Goal: Transaction & Acquisition: Download file/media

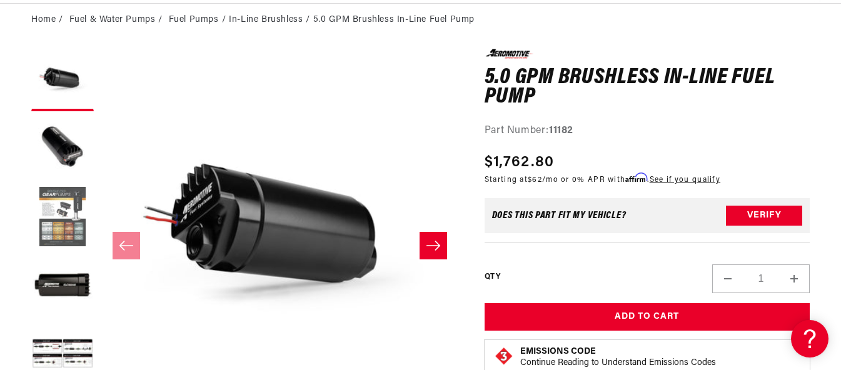
click at [54, 233] on button "Load image 3 in gallery view" at bounding box center [62, 217] width 63 height 63
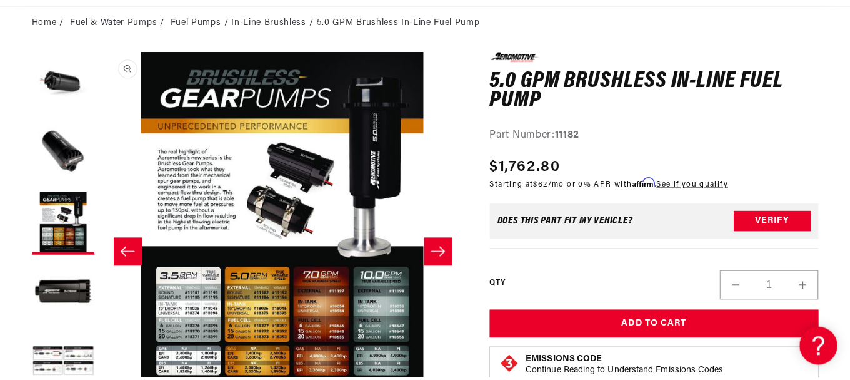
scroll to position [188, 0]
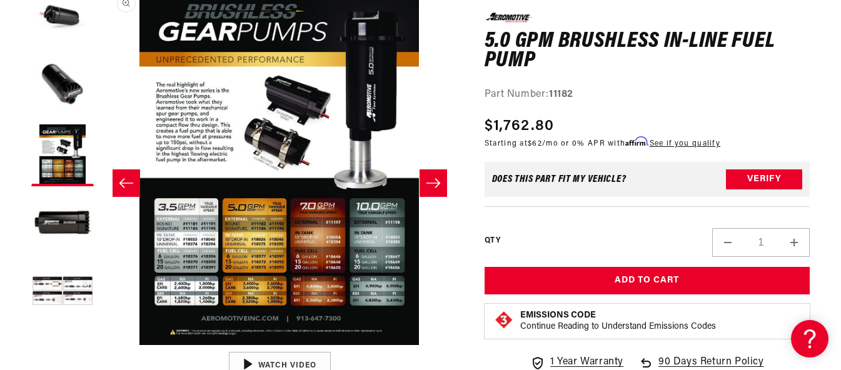
click at [100, 345] on button "Open media 3 in modal" at bounding box center [100, 345] width 0 height 0
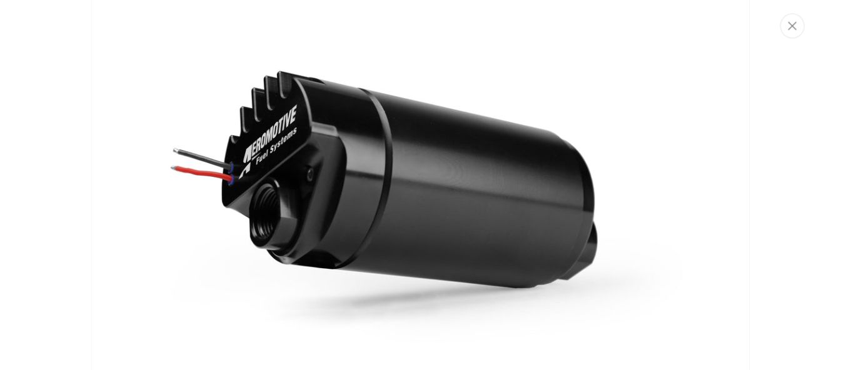
scroll to position [0, 0]
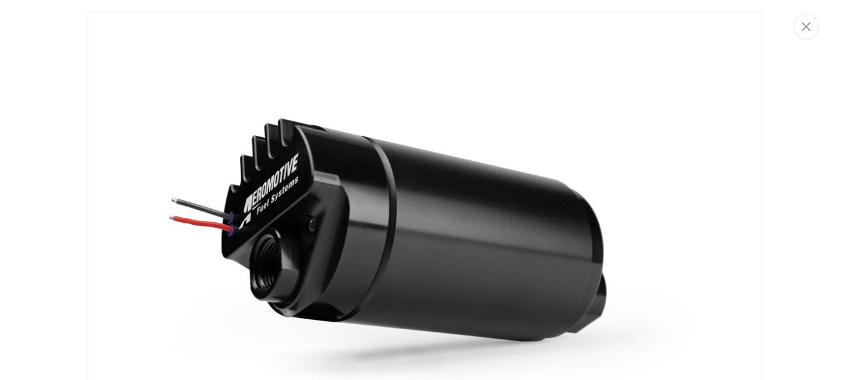
click at [193, 178] on img "Media gallery" at bounding box center [425, 239] width 675 height 452
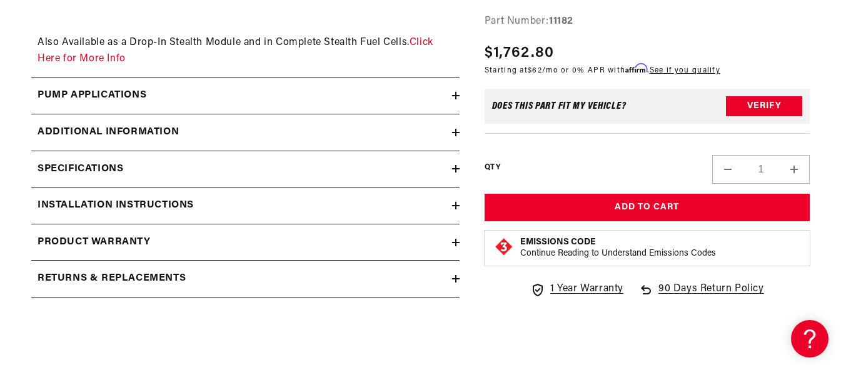
scroll to position [2063, 0]
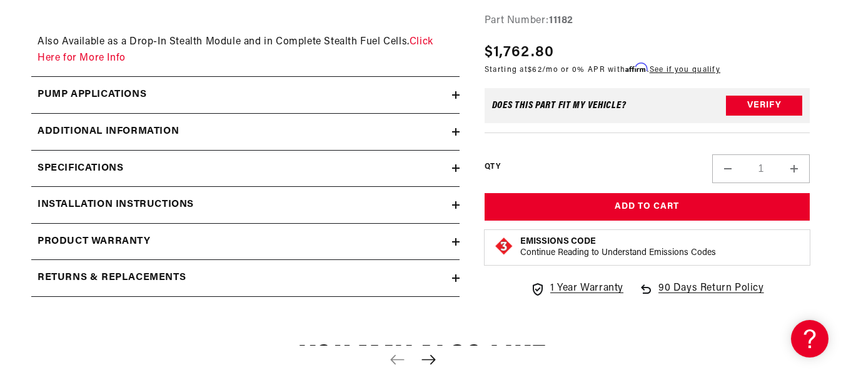
click at [103, 93] on h2 "Pump Applications" at bounding box center [92, 95] width 109 height 16
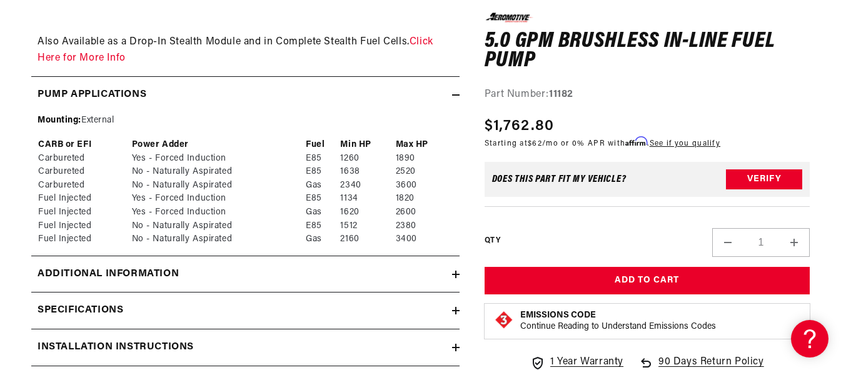
click at [103, 93] on h2 "Pump Applications" at bounding box center [92, 95] width 109 height 16
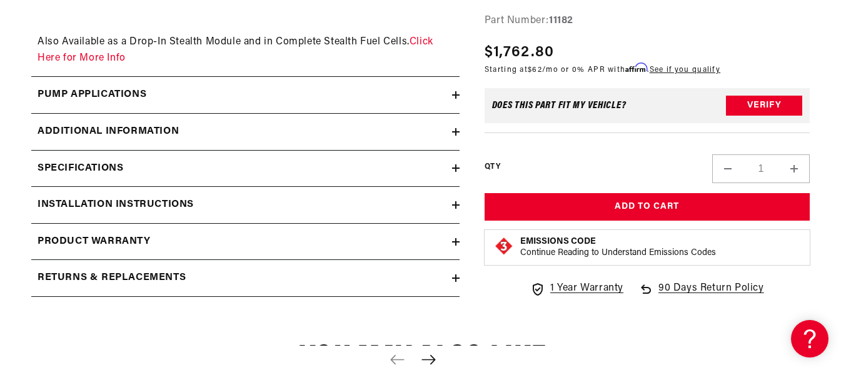
click at [104, 131] on h2 "Additional information" at bounding box center [108, 132] width 141 height 16
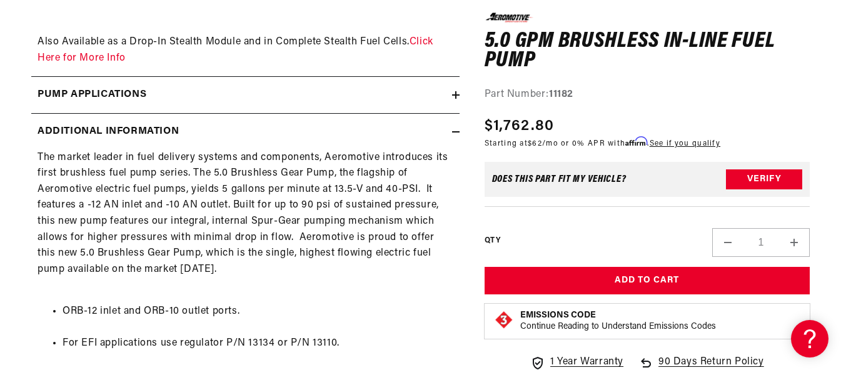
click at [104, 131] on h2 "Additional information" at bounding box center [108, 132] width 141 height 16
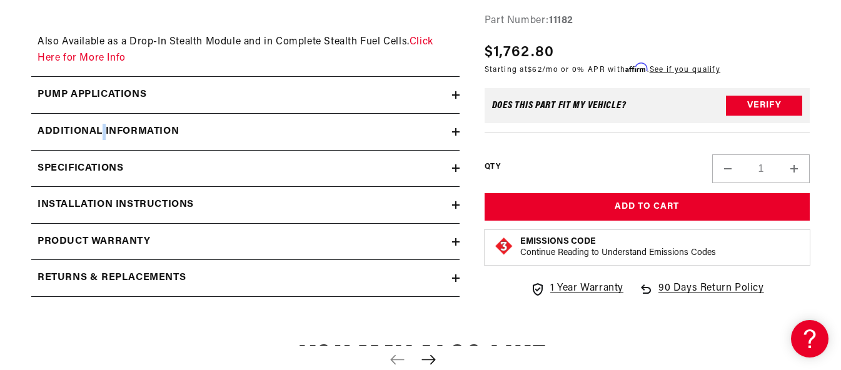
click at [104, 131] on h2 "Additional information" at bounding box center [108, 132] width 141 height 16
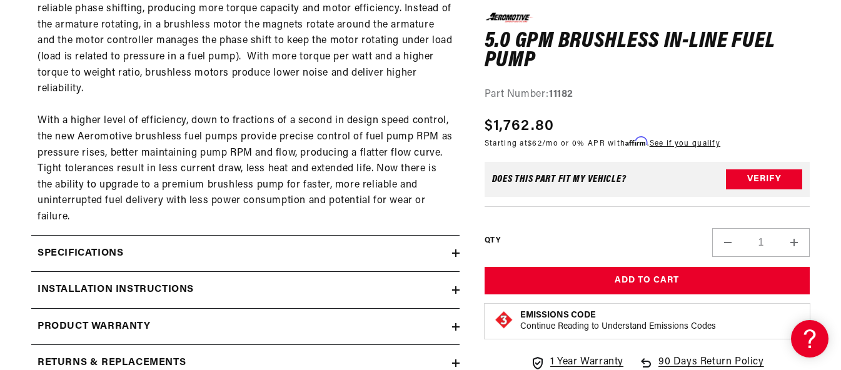
scroll to position [2751, 0]
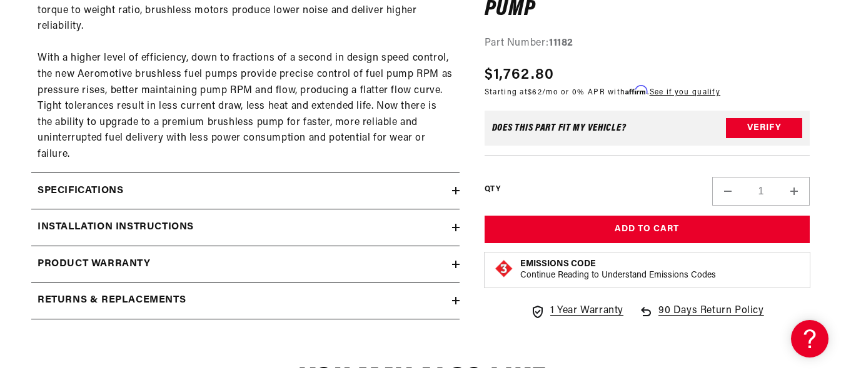
click at [124, 203] on summary "Specifications" at bounding box center [245, 191] width 428 height 36
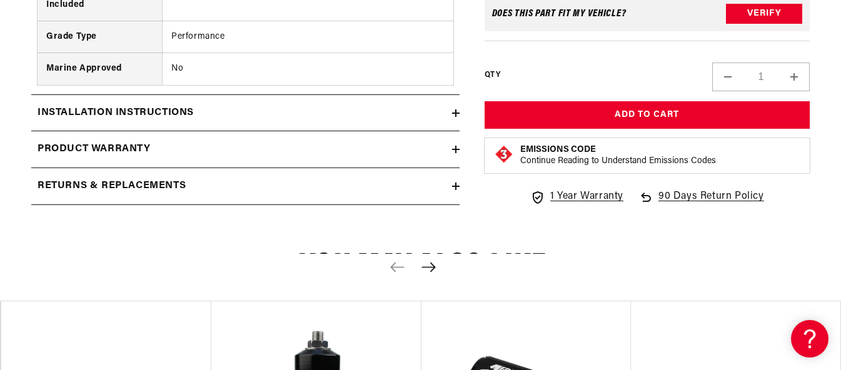
scroll to position [4001, 0]
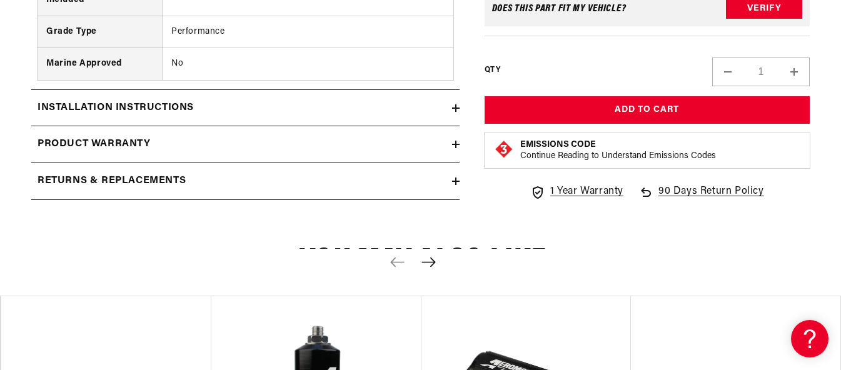
click at [162, 105] on h2 "Installation Instructions" at bounding box center [116, 108] width 156 height 16
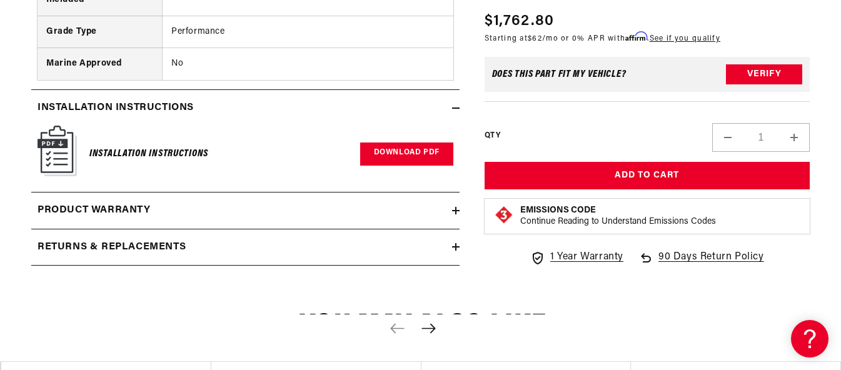
click at [395, 156] on link "Download PDF" at bounding box center [406, 154] width 93 height 23
click at [396, 153] on link "Download PDF" at bounding box center [406, 154] width 93 height 23
